Goal: Navigation & Orientation: Find specific page/section

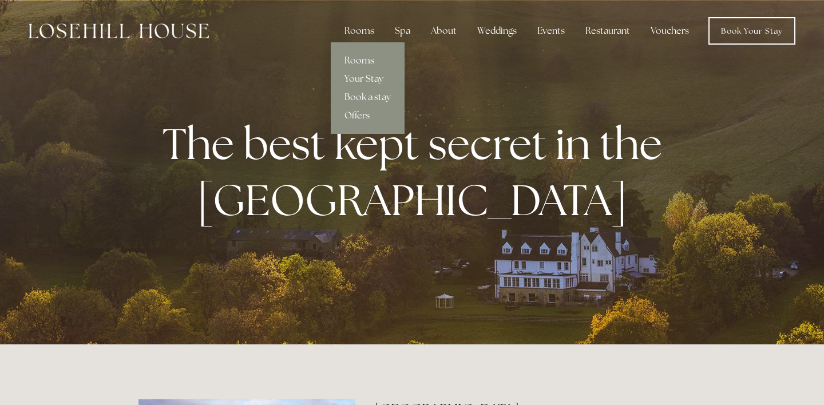
click at [349, 65] on link "Rooms" at bounding box center [368, 61] width 74 height 18
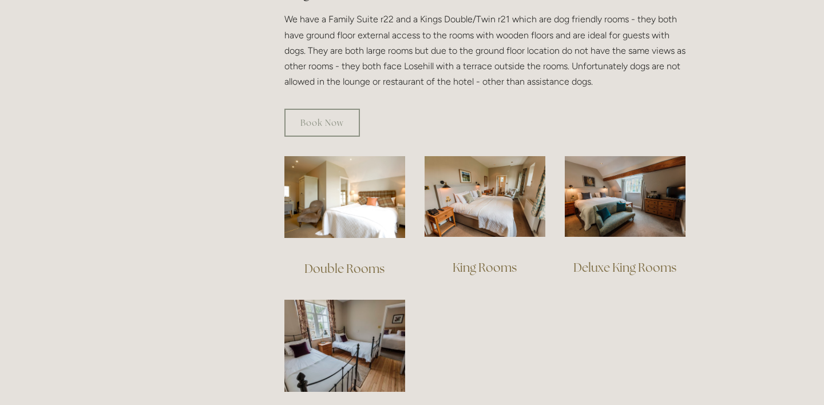
scroll to position [686, 0]
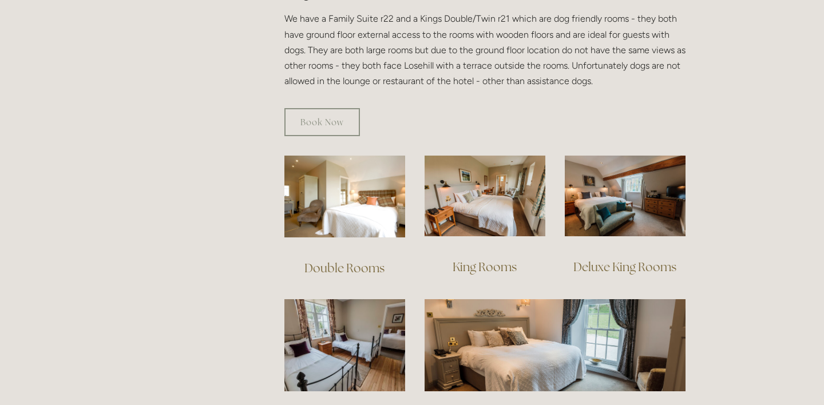
click at [609, 259] on link "Deluxe King Rooms" at bounding box center [624, 266] width 103 height 15
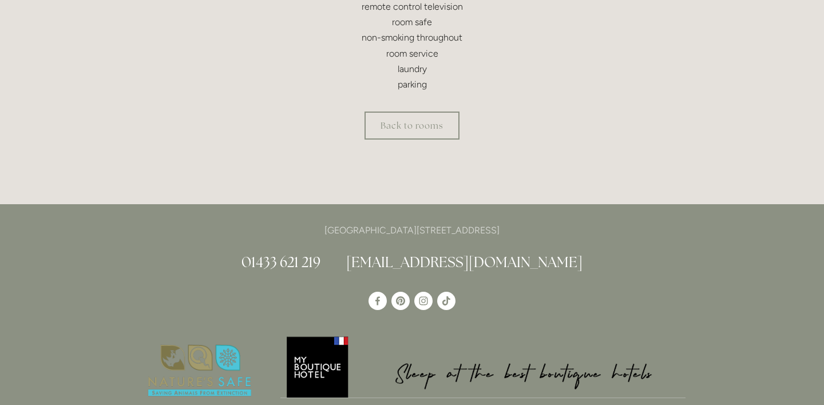
scroll to position [577, 0]
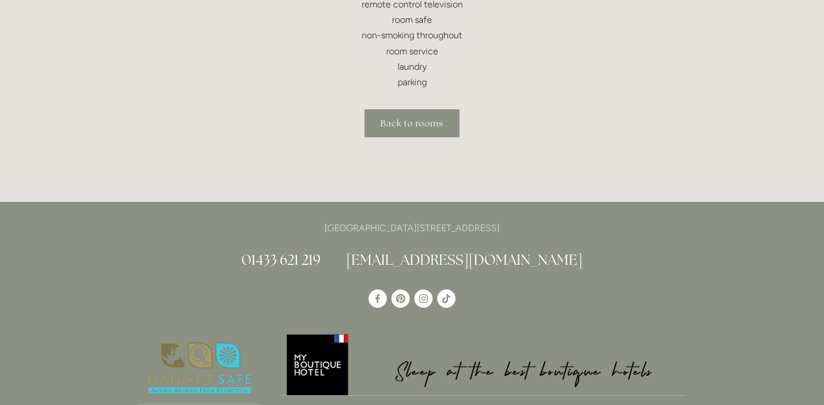
click at [407, 125] on link "Back to rooms" at bounding box center [412, 123] width 95 height 28
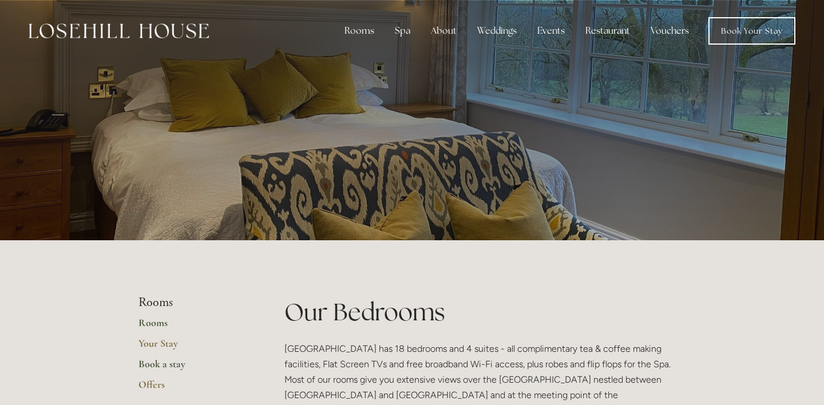
click at [166, 360] on link "Book a stay" at bounding box center [193, 368] width 109 height 21
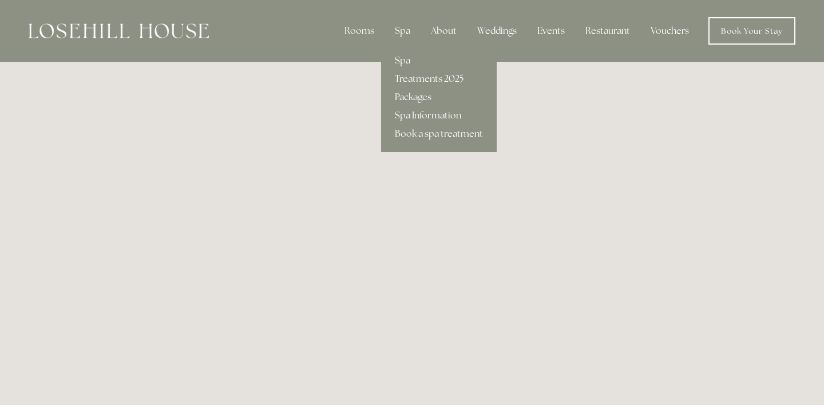
click at [399, 64] on link "Spa" at bounding box center [439, 61] width 116 height 18
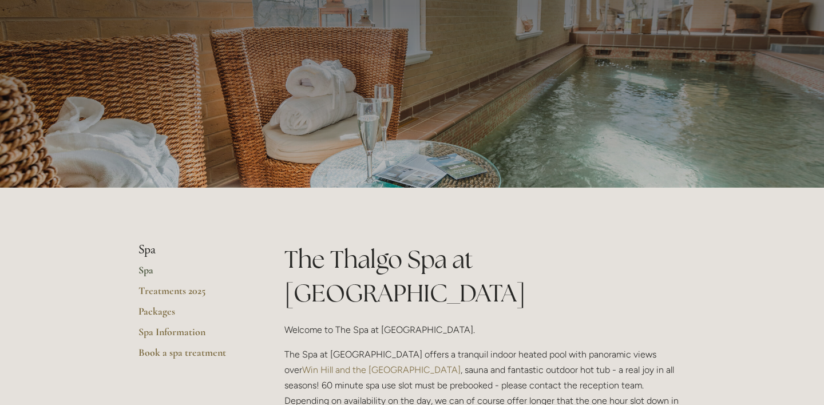
scroll to position [61, 0]
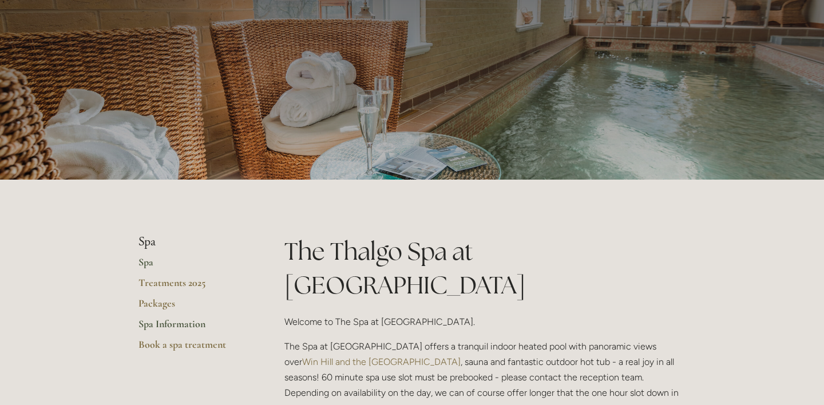
click at [164, 323] on link "Spa Information" at bounding box center [193, 328] width 109 height 21
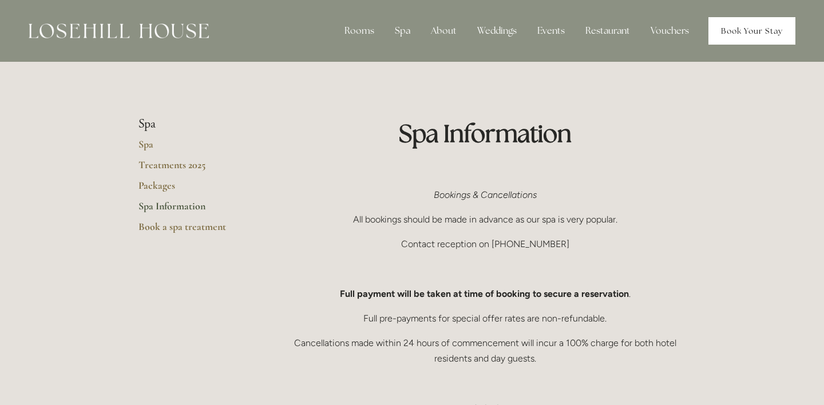
click at [735, 33] on link "Book Your Stay" at bounding box center [752, 30] width 87 height 27
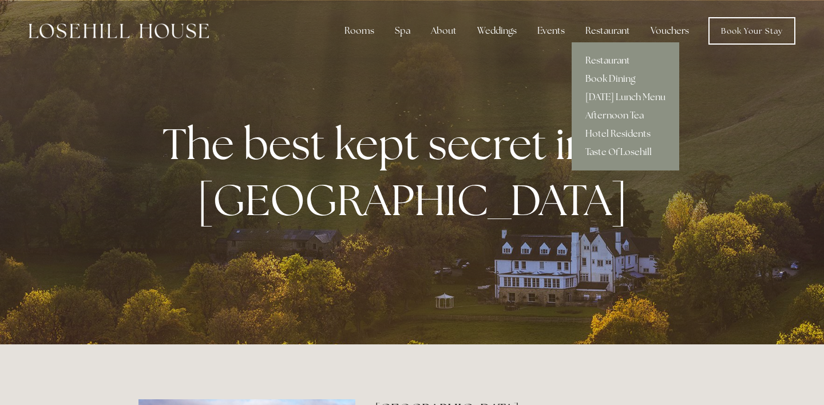
click at [599, 60] on link "Restaurant" at bounding box center [626, 61] width 108 height 18
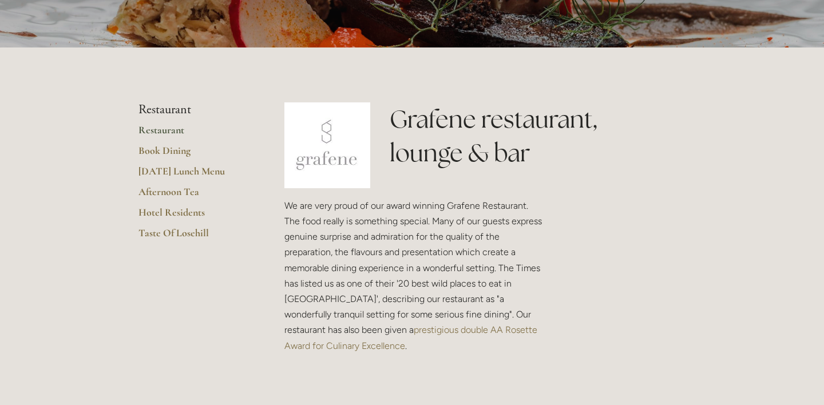
scroll to position [198, 0]
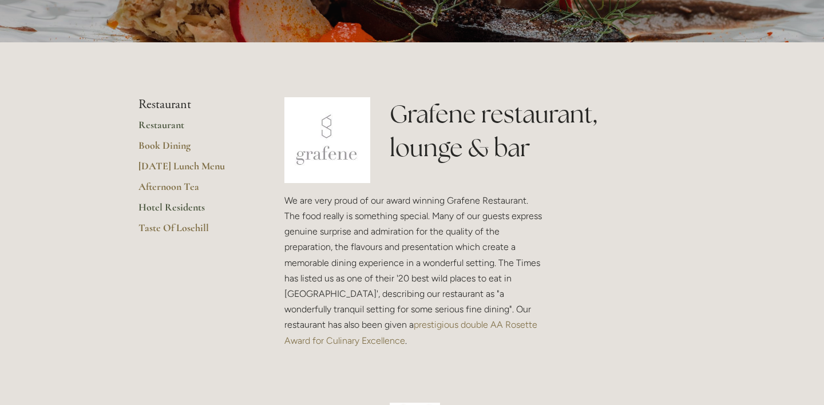
click at [172, 205] on link "Hotel Residents" at bounding box center [193, 211] width 109 height 21
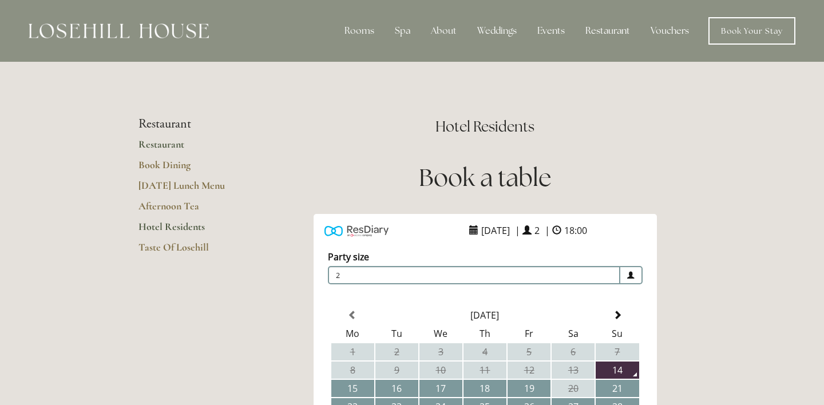
click at [161, 144] on link "Restaurant" at bounding box center [193, 148] width 109 height 21
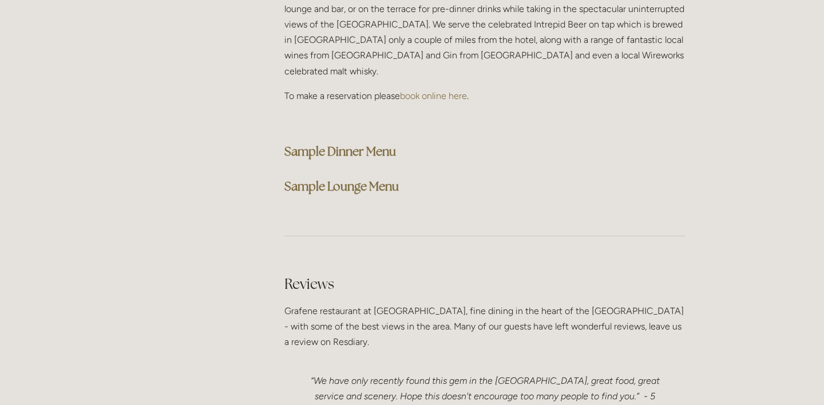
scroll to position [2980, 0]
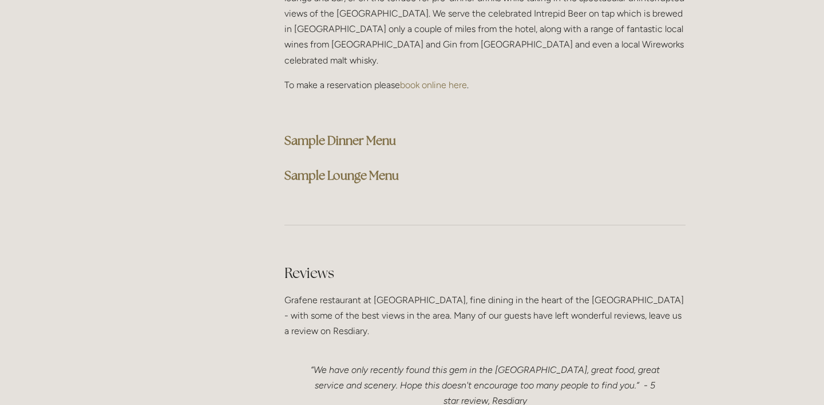
click at [347, 133] on strong "Sample Dinner Menu" at bounding box center [340, 140] width 112 height 15
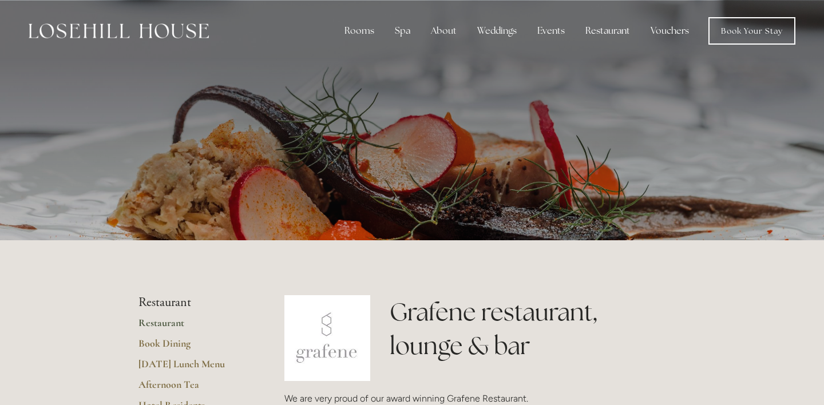
scroll to position [0, 0]
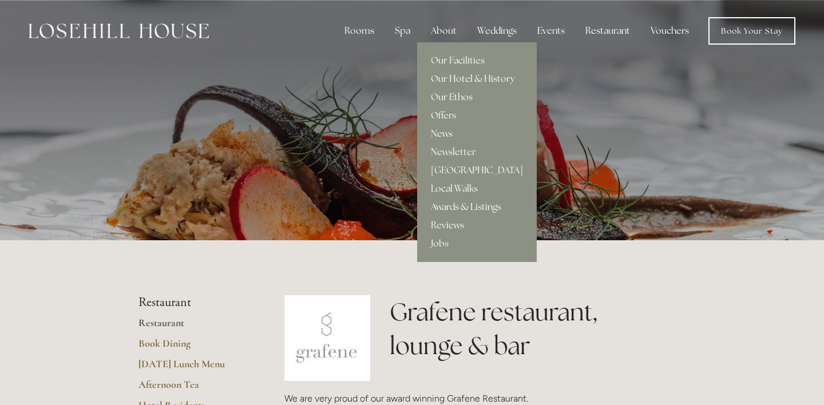
click at [465, 77] on link "Our Hotel & History" at bounding box center [477, 79] width 120 height 18
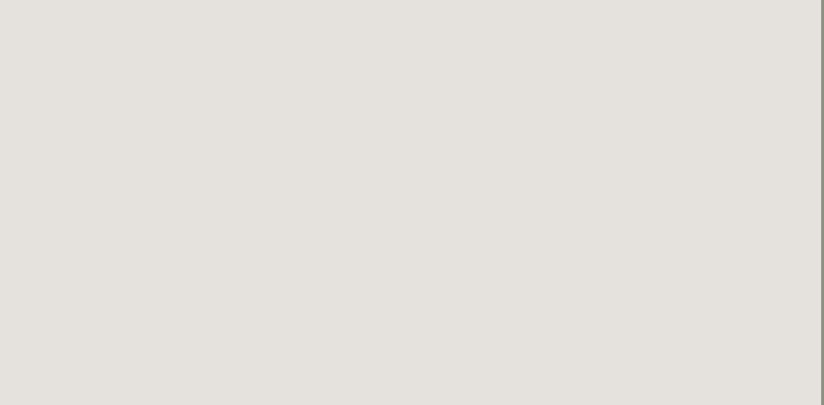
scroll to position [421, 3]
